Goal: Task Accomplishment & Management: Use online tool/utility

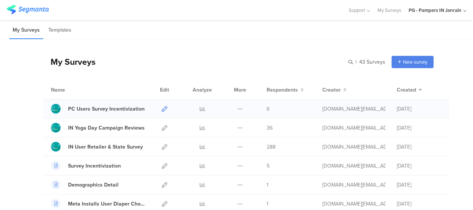
click at [162, 108] on icon at bounding box center [165, 109] width 6 height 6
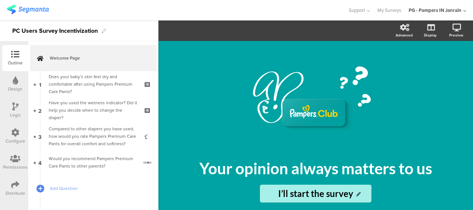
click at [14, 128] on div "Configure" at bounding box center [15, 136] width 26 height 26
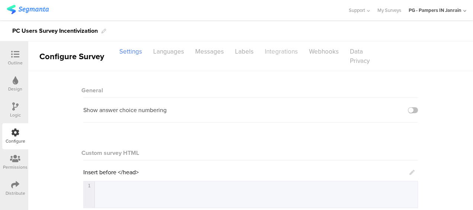
click at [274, 48] on div "Integrations" at bounding box center [281, 51] width 44 height 13
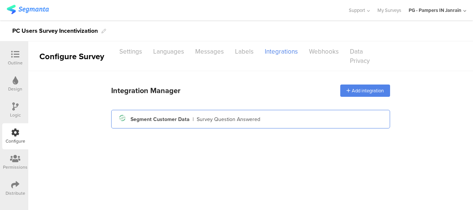
click at [193, 121] on div "Segment icon Created with Sketch. Segment Customer Data | Survey Question Answe…" at bounding box center [250, 119] width 267 height 13
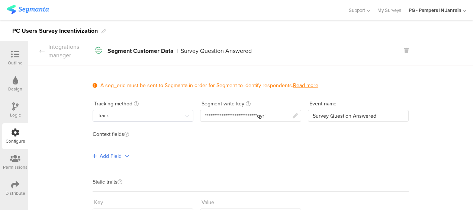
scroll to position [5, 0]
click at [44, 52] on icon at bounding box center [41, 51] width 5 height 6
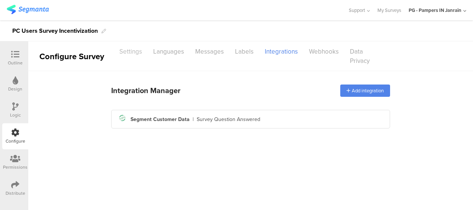
click at [139, 54] on div "Settings" at bounding box center [131, 51] width 34 height 13
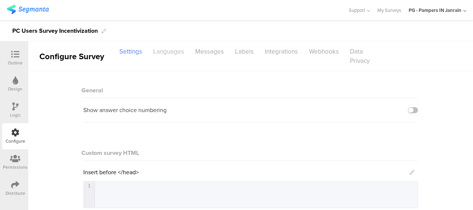
click at [173, 55] on div "Languages" at bounding box center [169, 51] width 42 height 13
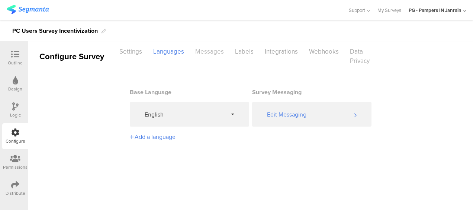
click at [205, 54] on div "Messages" at bounding box center [210, 51] width 40 height 13
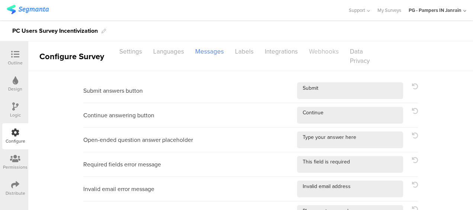
click at [318, 49] on div "Webhooks" at bounding box center [324, 51] width 41 height 13
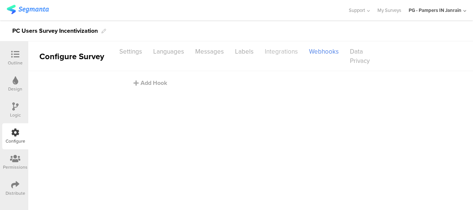
click at [286, 51] on div "Integrations" at bounding box center [281, 51] width 44 height 13
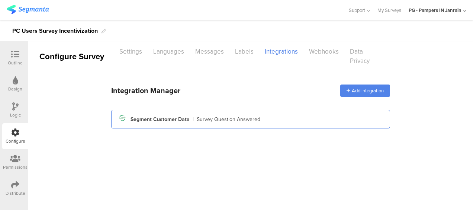
click at [273, 120] on div "Segment icon Created with Sketch. Segment Customer Data | Survey Question Answe…" at bounding box center [250, 119] width 267 height 13
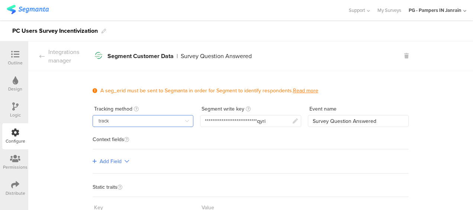
click at [173, 120] on input "track" at bounding box center [143, 121] width 101 height 12
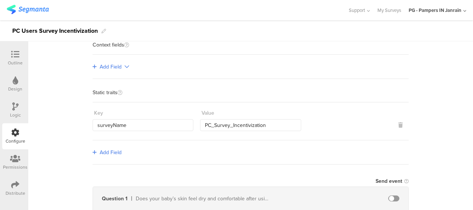
scroll to position [63, 0]
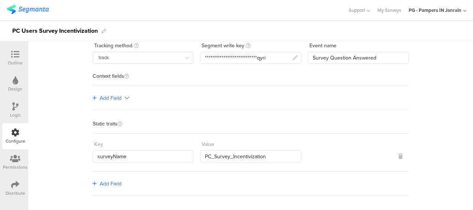
click at [107, 100] on span "Add Field" at bounding box center [111, 98] width 22 height 8
click at [112, 112] on link "Single-level" at bounding box center [118, 113] width 56 height 15
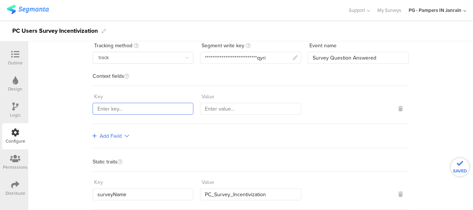
click at [136, 108] on input "text" at bounding box center [143, 109] width 101 height 12
click at [398, 109] on icon at bounding box center [400, 108] width 4 height 5
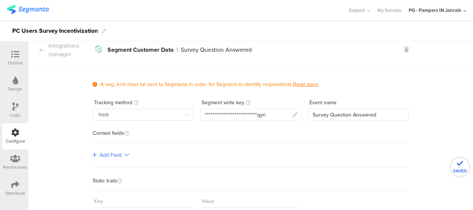
scroll to position [0, 0]
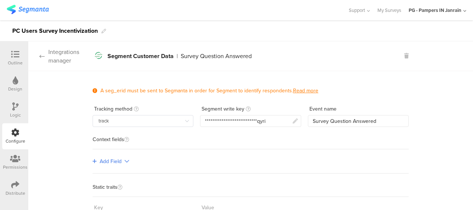
click at [44, 58] on icon at bounding box center [41, 56] width 5 height 6
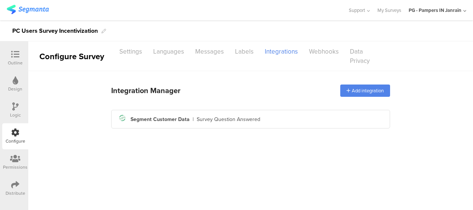
click at [13, 186] on icon at bounding box center [15, 184] width 8 height 8
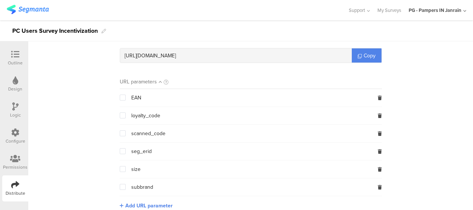
scroll to position [71, 0]
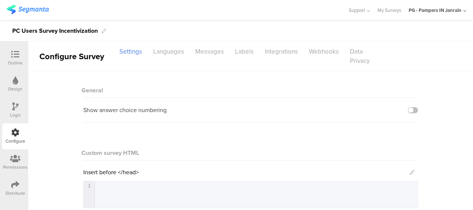
click at [16, 75] on div "Design" at bounding box center [15, 84] width 26 height 26
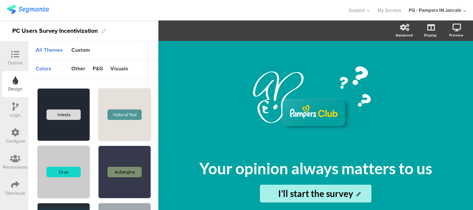
click at [25, 10] on img at bounding box center [28, 9] width 42 height 9
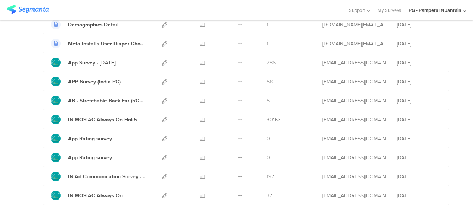
scroll to position [160, 0]
click at [162, 118] on icon at bounding box center [165, 119] width 6 height 6
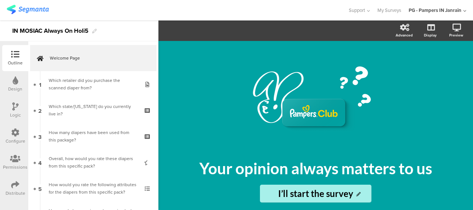
click at [16, 131] on icon at bounding box center [15, 132] width 8 height 8
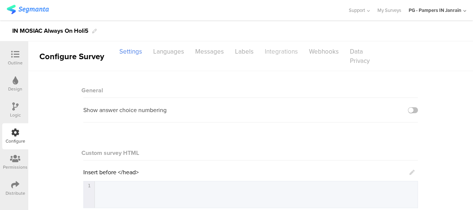
click at [277, 49] on div "Integrations" at bounding box center [281, 51] width 44 height 13
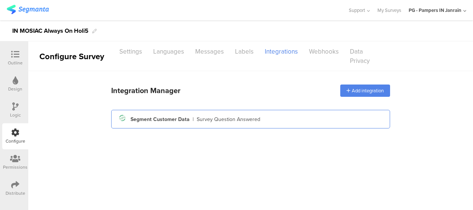
click at [193, 124] on div "Segment icon Created with Sketch. Segment Customer Data | Survey Question Answe…" at bounding box center [250, 119] width 267 height 13
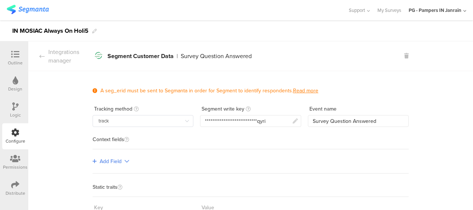
click at [14, 189] on div at bounding box center [15, 184] width 8 height 9
